Goal: Information Seeking & Learning: Learn about a topic

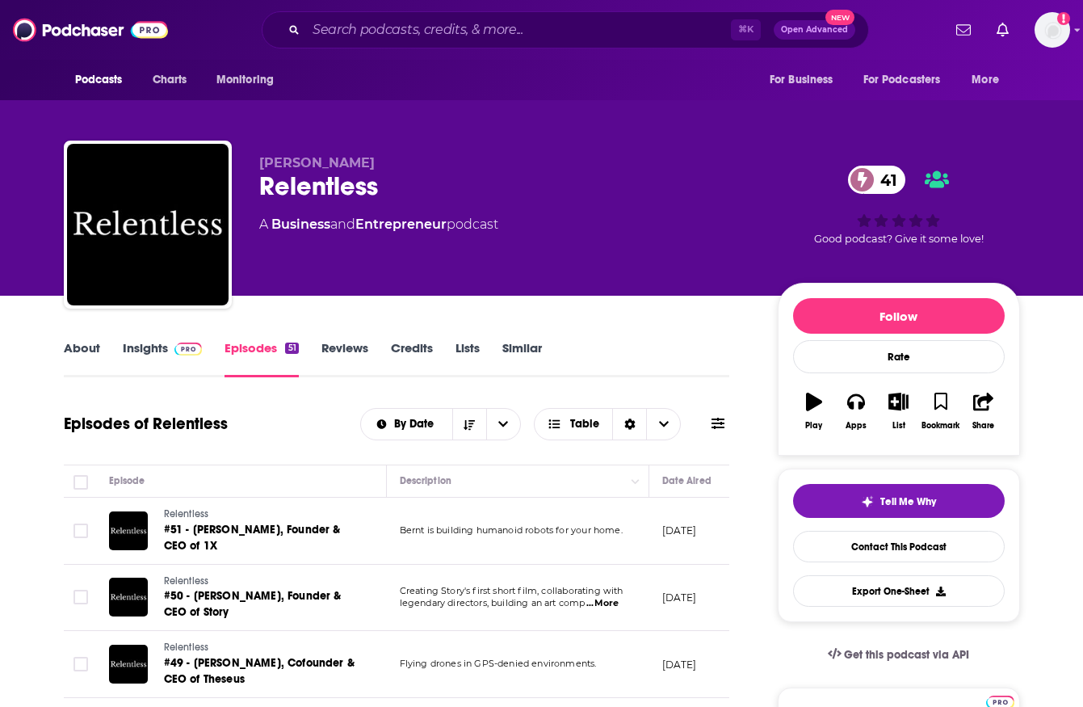
click at [152, 340] on link "Insights" at bounding box center [163, 358] width 80 height 37
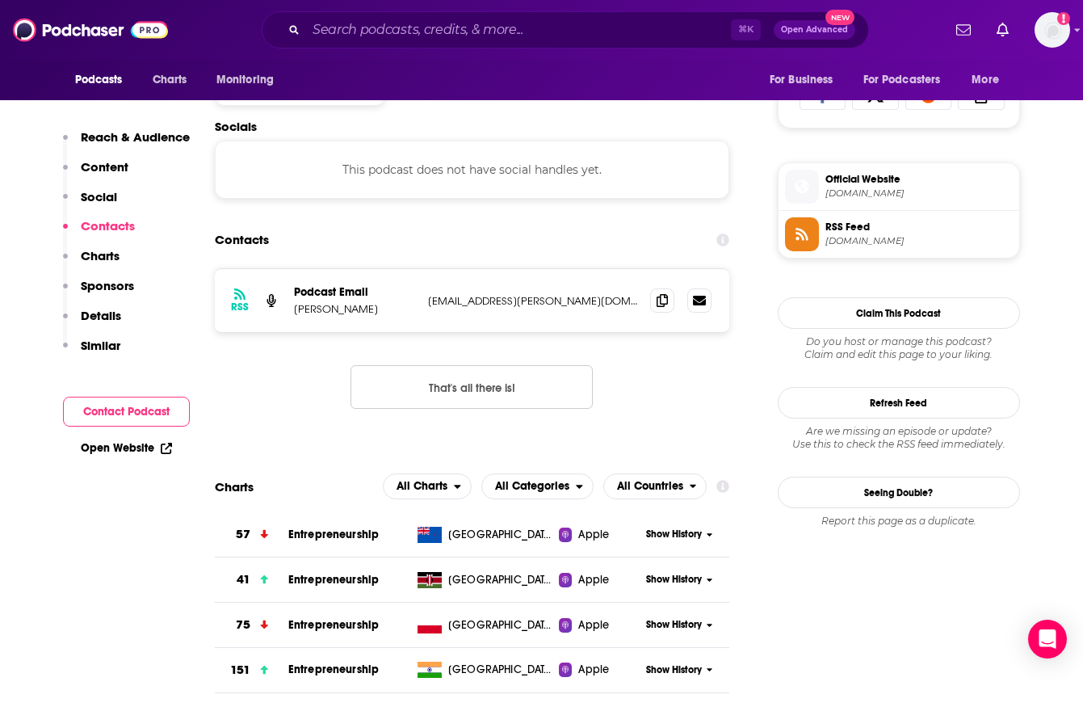
scroll to position [1114, 0]
